Goal: Task Accomplishment & Management: Use online tool/utility

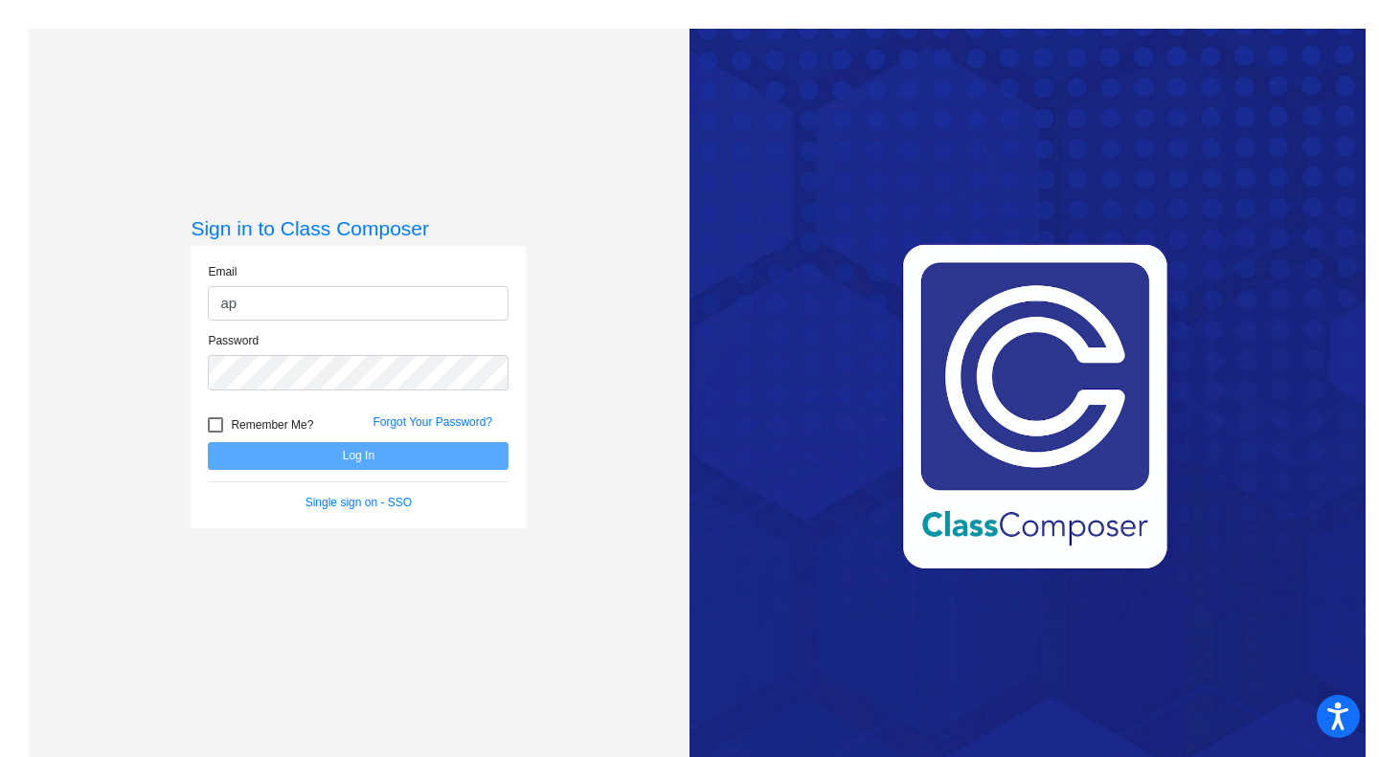
click at [242, 296] on input "ap" at bounding box center [358, 303] width 301 height 35
type input "[EMAIL_ADDRESS][DOMAIN_NAME]"
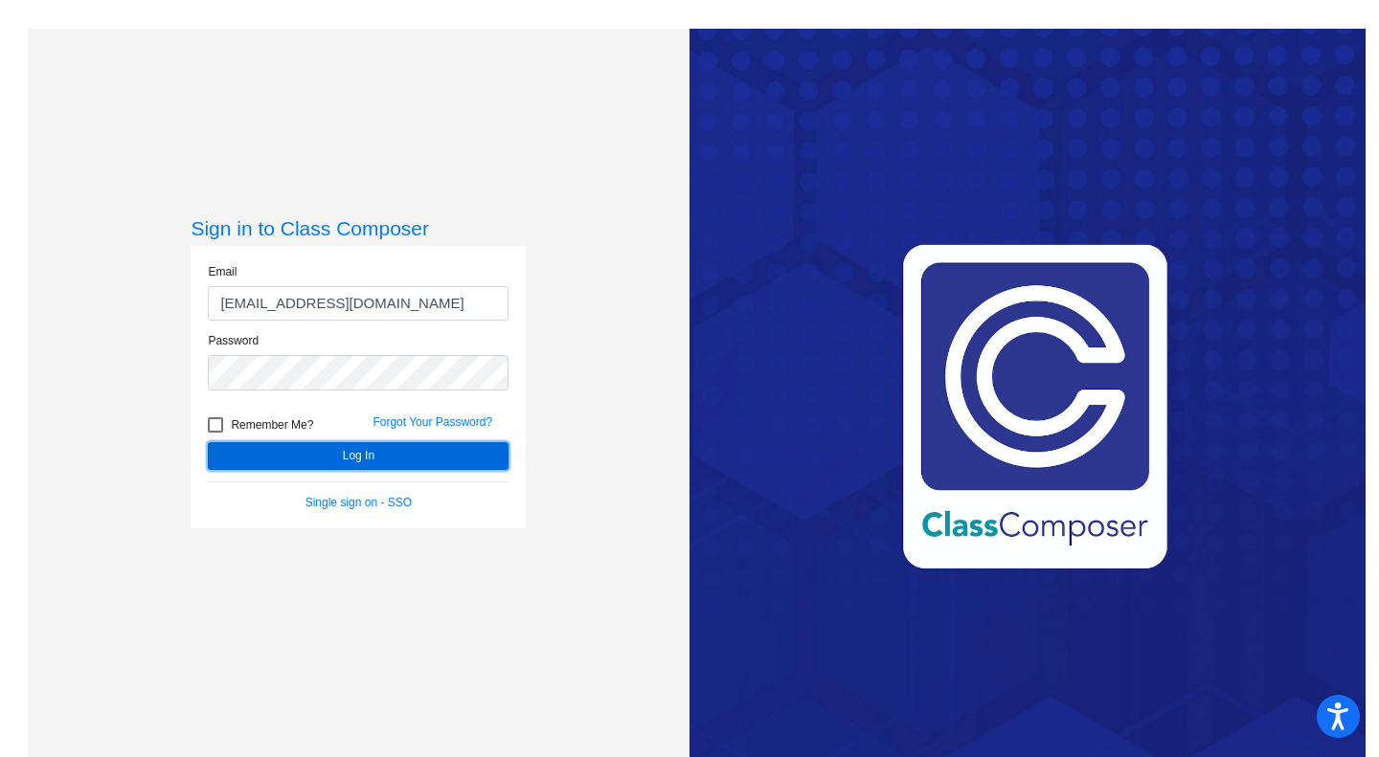
click at [354, 451] on button "Log In" at bounding box center [358, 456] width 301 height 28
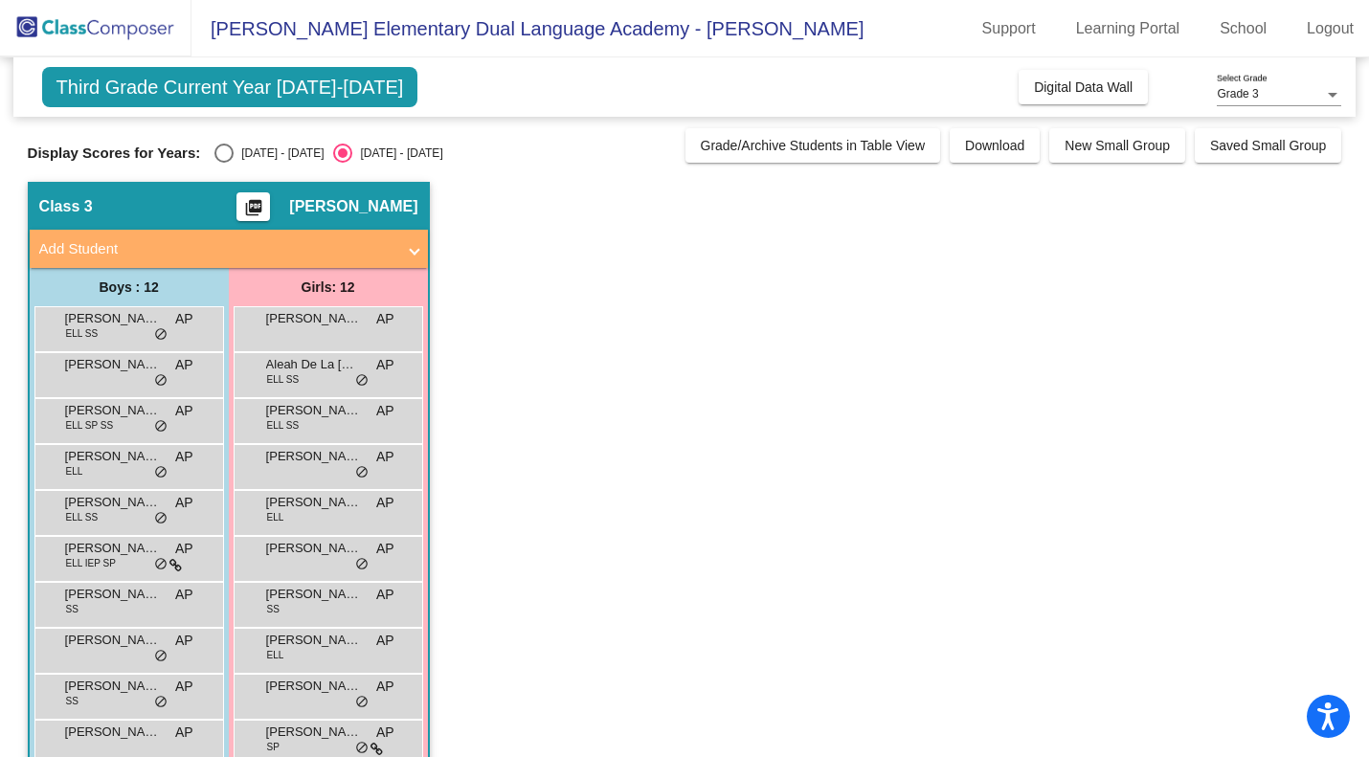
click at [228, 153] on div "Select an option" at bounding box center [223, 153] width 19 height 19
click at [224, 163] on input "[DATE] - [DATE]" at bounding box center [223, 163] width 1 height 1
radio input "true"
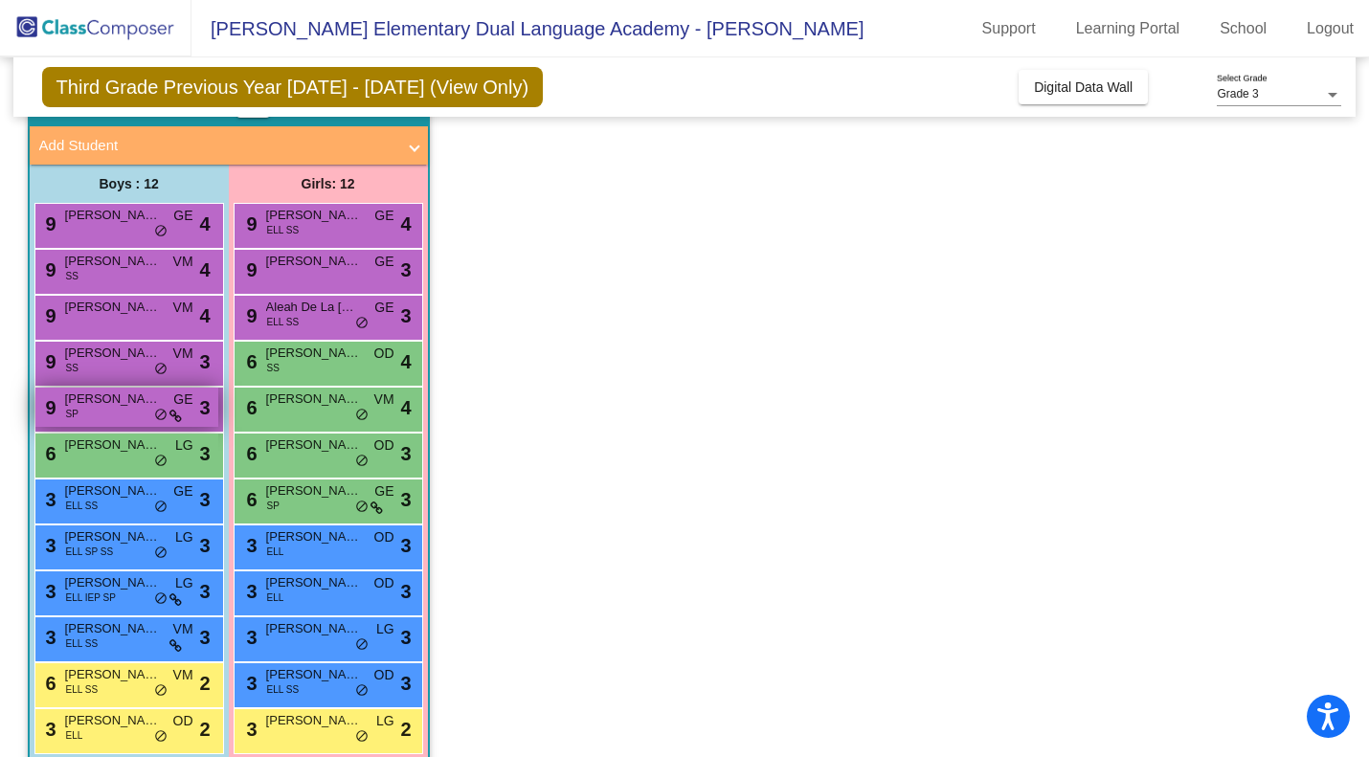
scroll to position [131, 0]
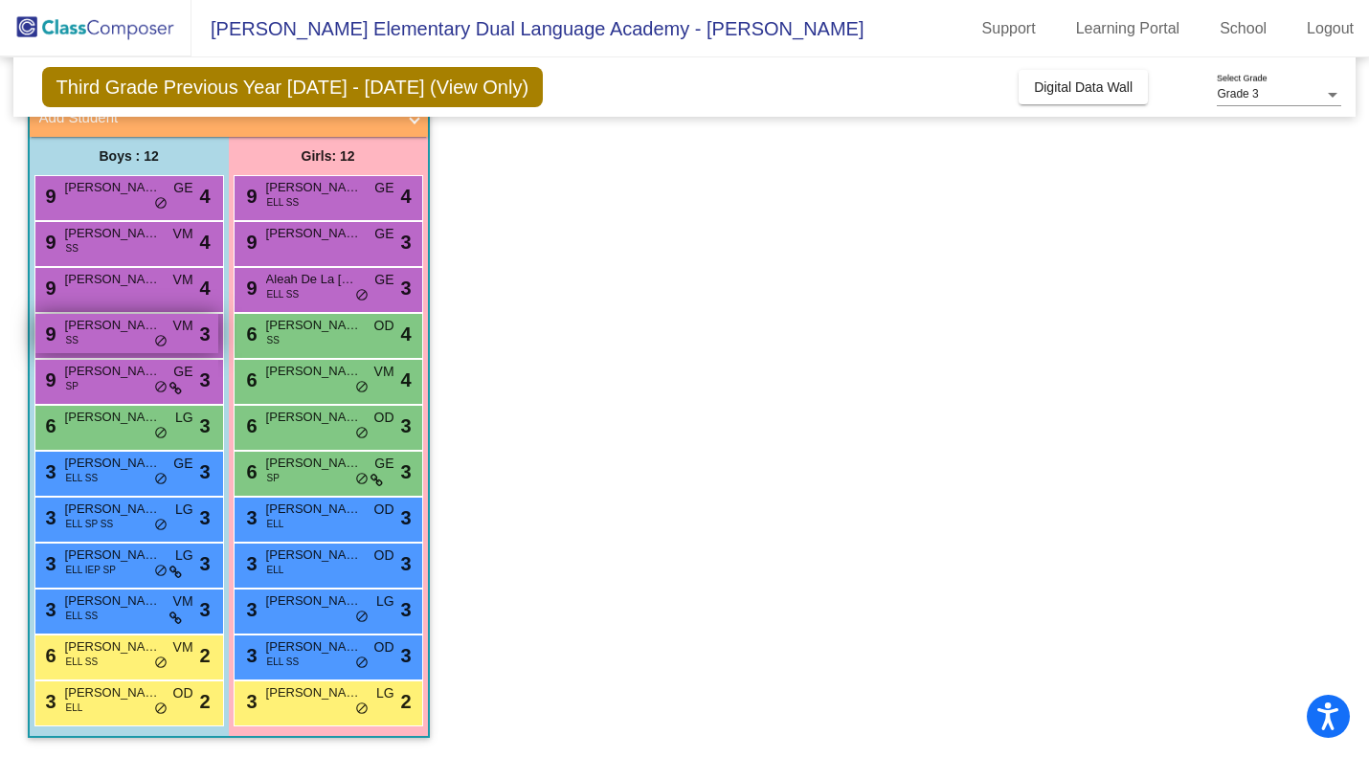
click at [96, 335] on div "9 [PERSON_NAME] SS VM lock do_not_disturb_alt 3" at bounding box center [126, 333] width 183 height 39
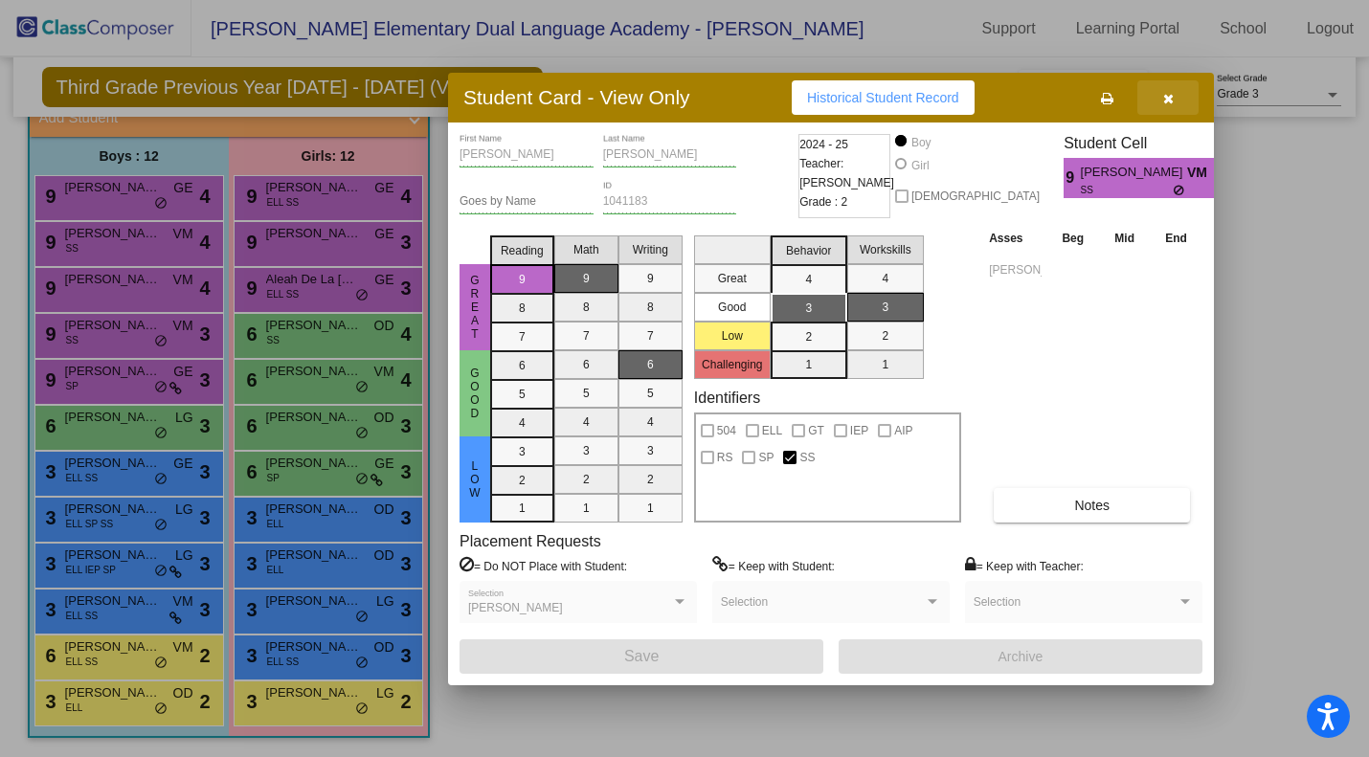
click at [1171, 92] on icon "button" at bounding box center [1168, 98] width 11 height 13
